Goal: Information Seeking & Learning: Compare options

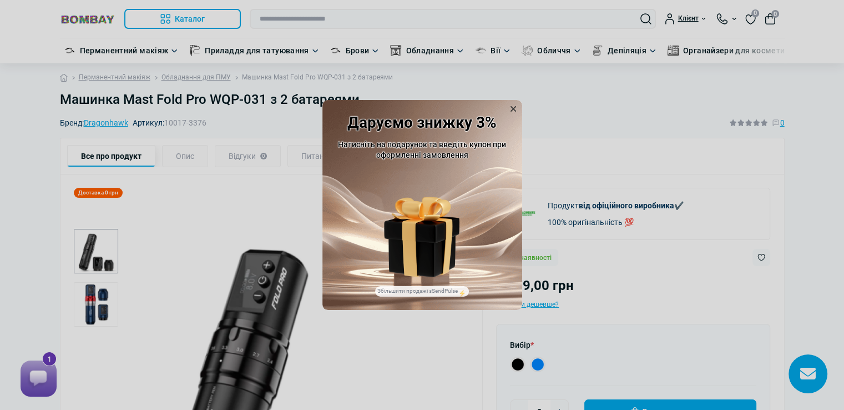
click at [516, 105] on icon at bounding box center [513, 108] width 11 height 11
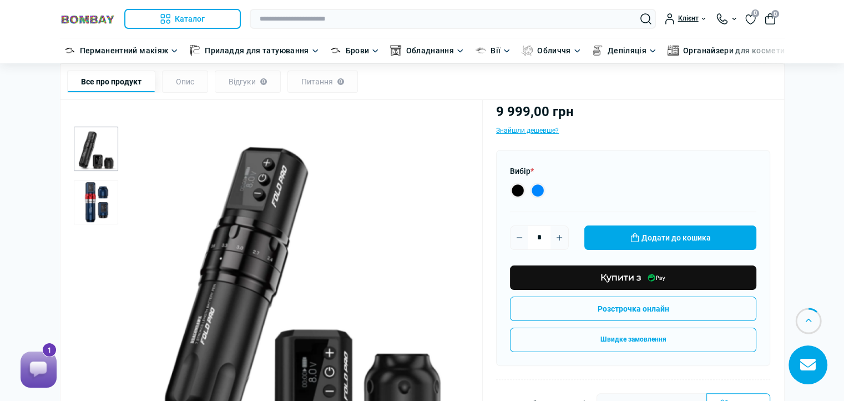
scroll to position [147, 0]
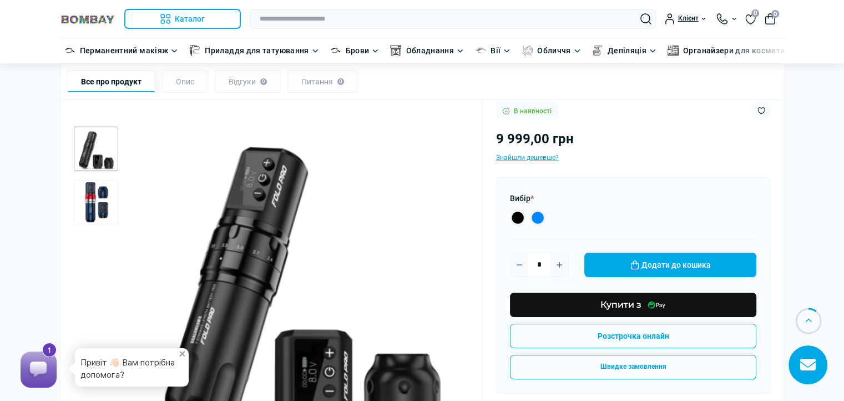
click at [191, 80] on div "Опис" at bounding box center [185, 81] width 46 height 22
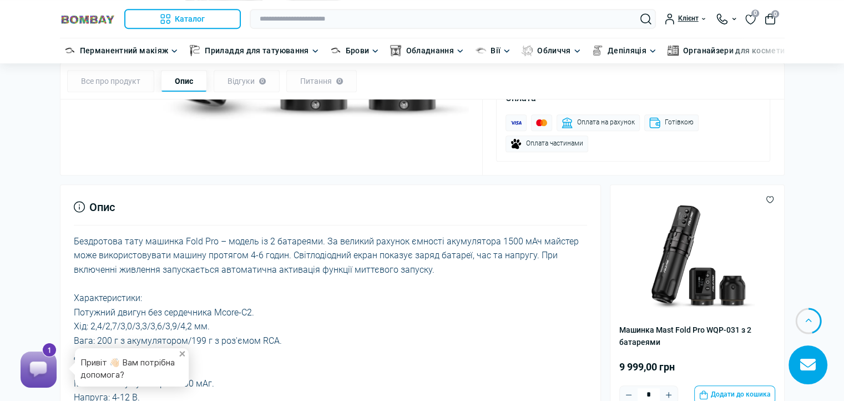
click at [191, 80] on div "Опис" at bounding box center [184, 81] width 46 height 22
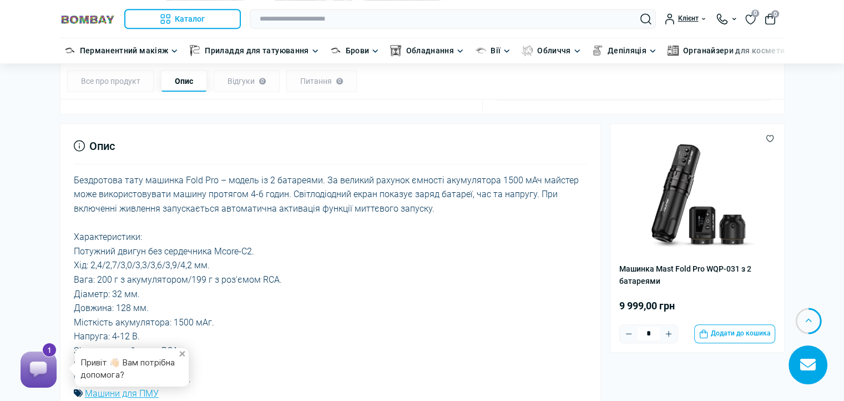
scroll to position [700, 0]
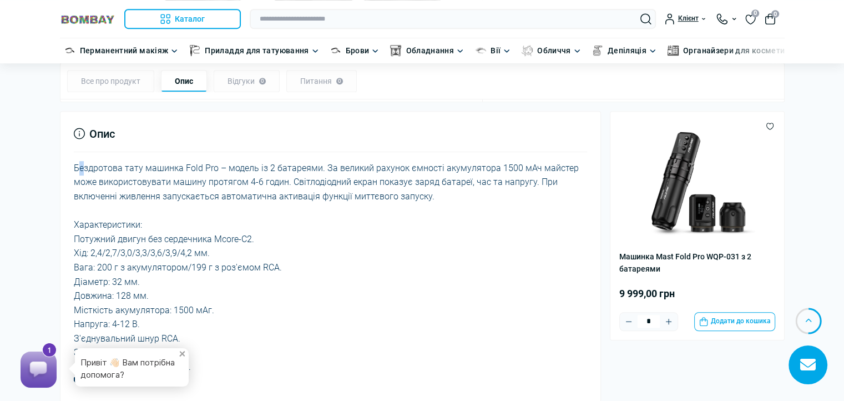
drag, startPoint x: 76, startPoint y: 163, endPoint x: 75, endPoint y: 169, distance: 6.7
click at [75, 169] on font "Бездротова тату машинка Fold Pro – модель із 2 батареями. За великий рахунок єм…" at bounding box center [326, 182] width 505 height 39
click at [78, 163] on font "Бездротова тату машинка Fold Pro – модель із 2 батареями. За великий рахунок єм…" at bounding box center [326, 182] width 505 height 39
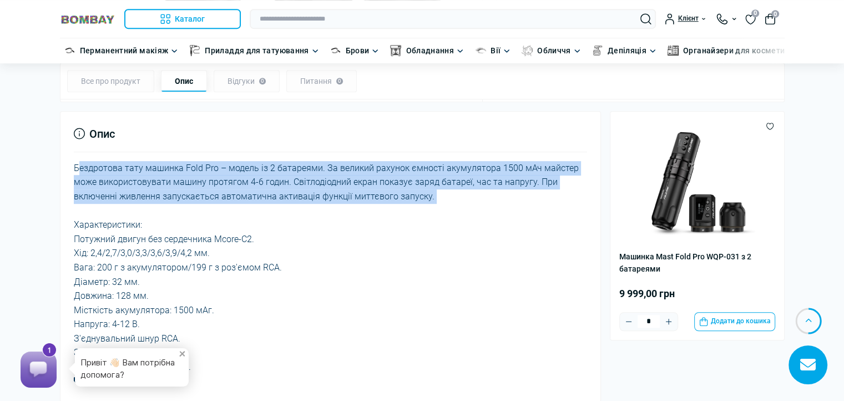
drag, startPoint x: 78, startPoint y: 163, endPoint x: 447, endPoint y: 191, distance: 370.1
click at [447, 191] on div "Бездротова тату машинка Fold Pro – модель із 2 батареями. За великий рахунок єм…" at bounding box center [331, 275] width 514 height 228
click at [395, 168] on font "Бездротова тату машинка Fold Pro – модель із 2 батареями. За великий рахунок єм…" at bounding box center [326, 182] width 505 height 39
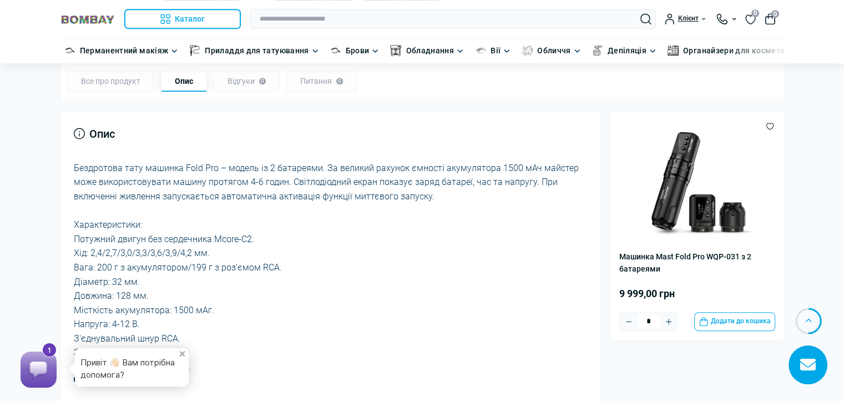
drag, startPoint x: 74, startPoint y: 164, endPoint x: 447, endPoint y: 200, distance: 374.8
click at [447, 200] on div "Бездротова тату машинка Fold Pro – модель із 2 батареями. За великий рахунок єм…" at bounding box center [331, 275] width 514 height 228
copy font "Бездротова тату машинка Fold Pro – модель із 2 батареями. За великий рахунок єм…"
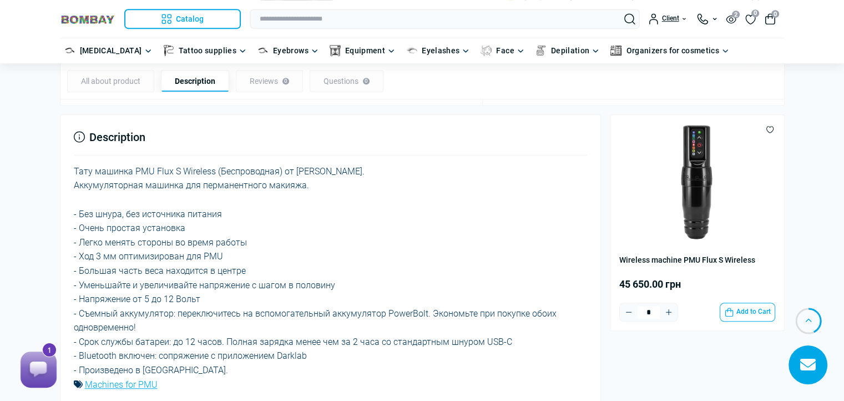
scroll to position [688, 0]
